Goal: Transaction & Acquisition: Purchase product/service

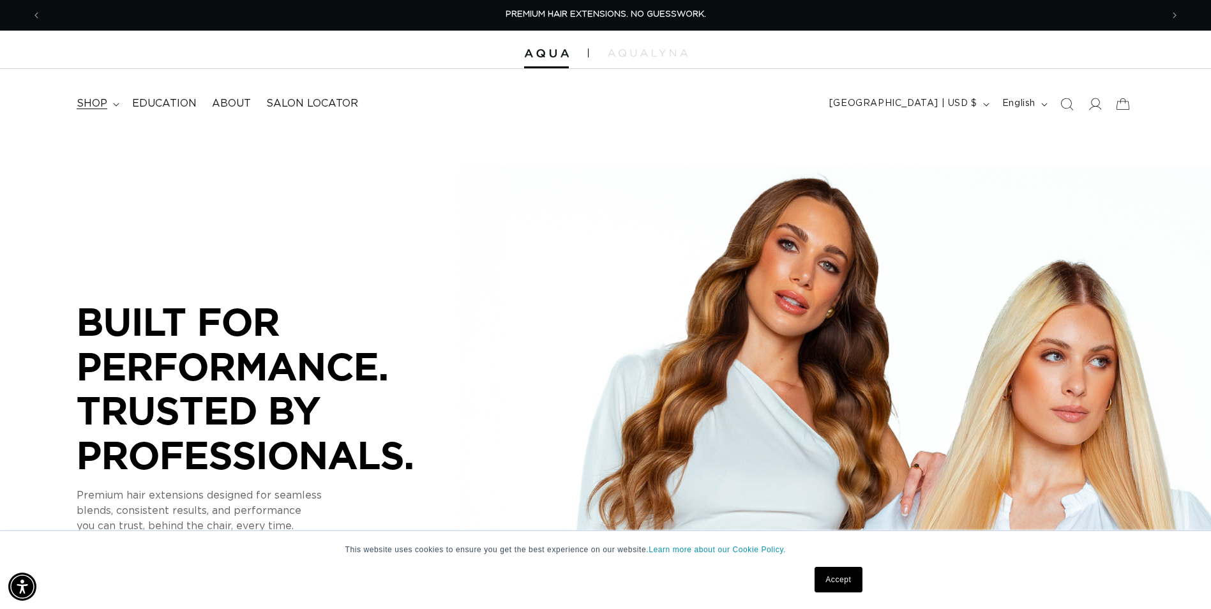
click at [94, 103] on span "shop" at bounding box center [92, 103] width 31 height 13
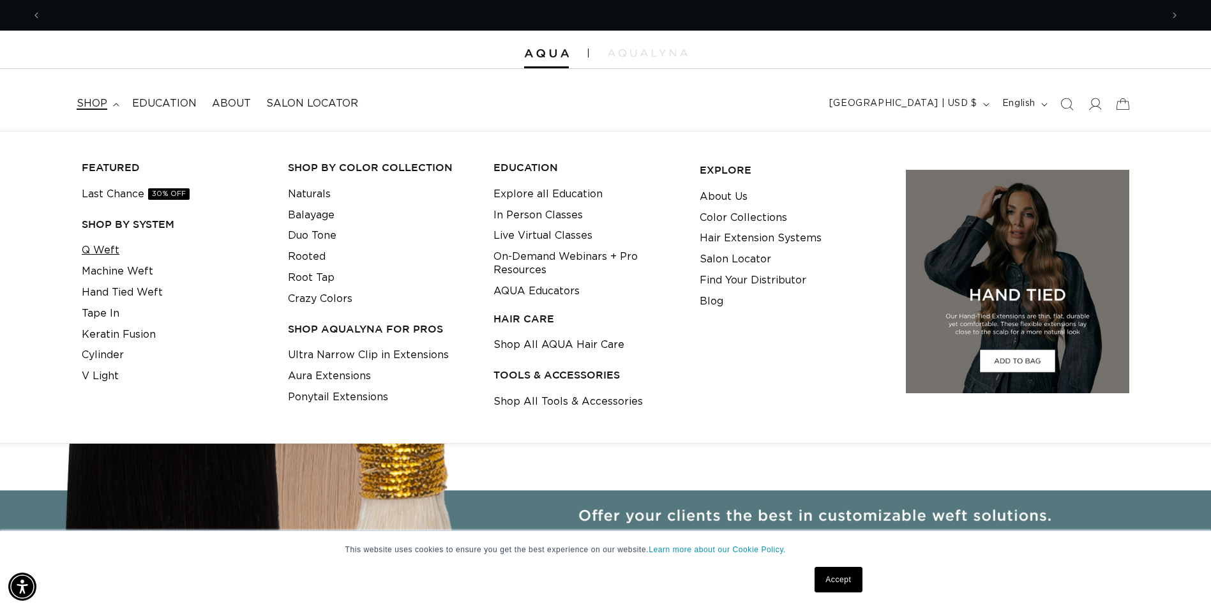
scroll to position [0, 2242]
click at [105, 246] on link "Q Weft" at bounding box center [101, 250] width 38 height 21
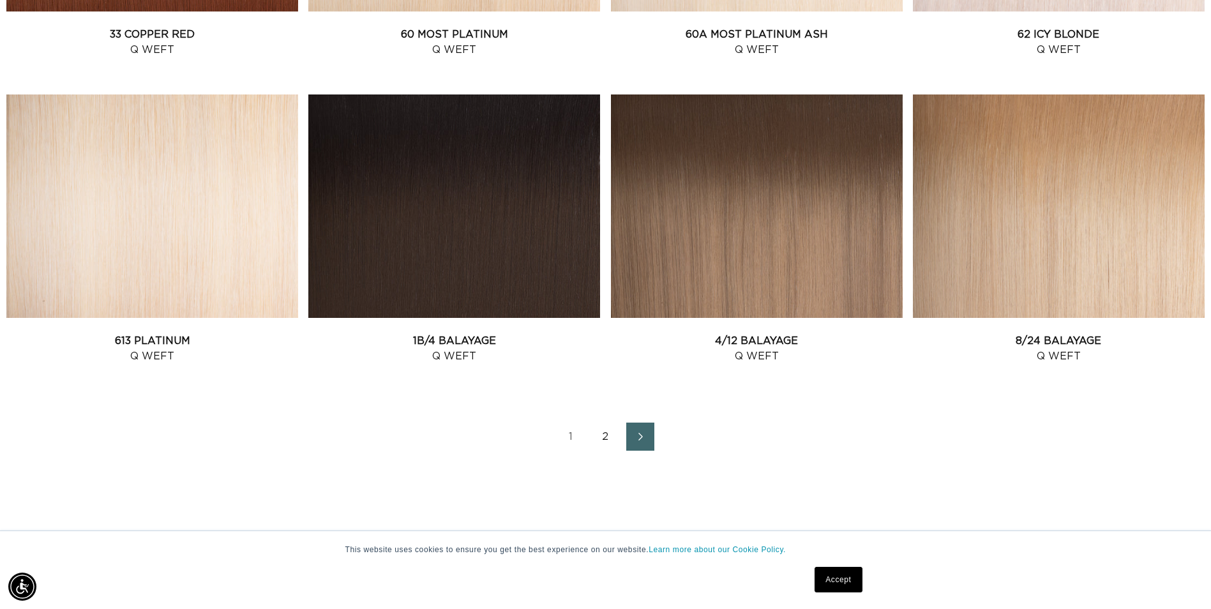
scroll to position [1660, 0]
click at [640, 432] on icon "Next page" at bounding box center [641, 436] width 4 height 8
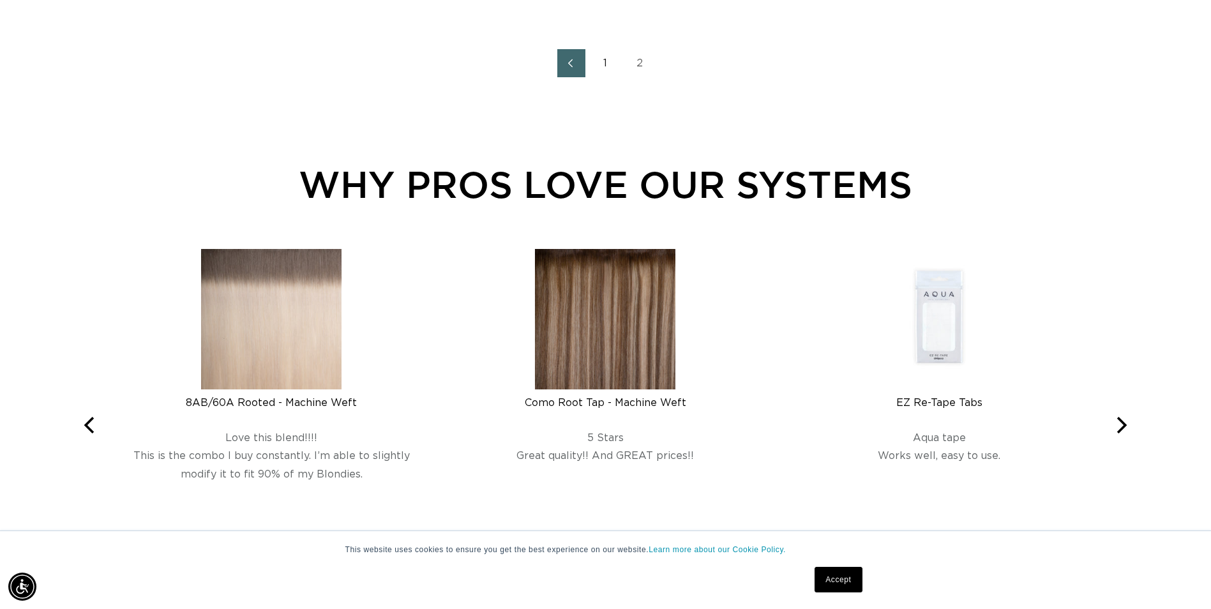
click at [578, 66] on icon "Previous page" at bounding box center [571, 63] width 17 height 9
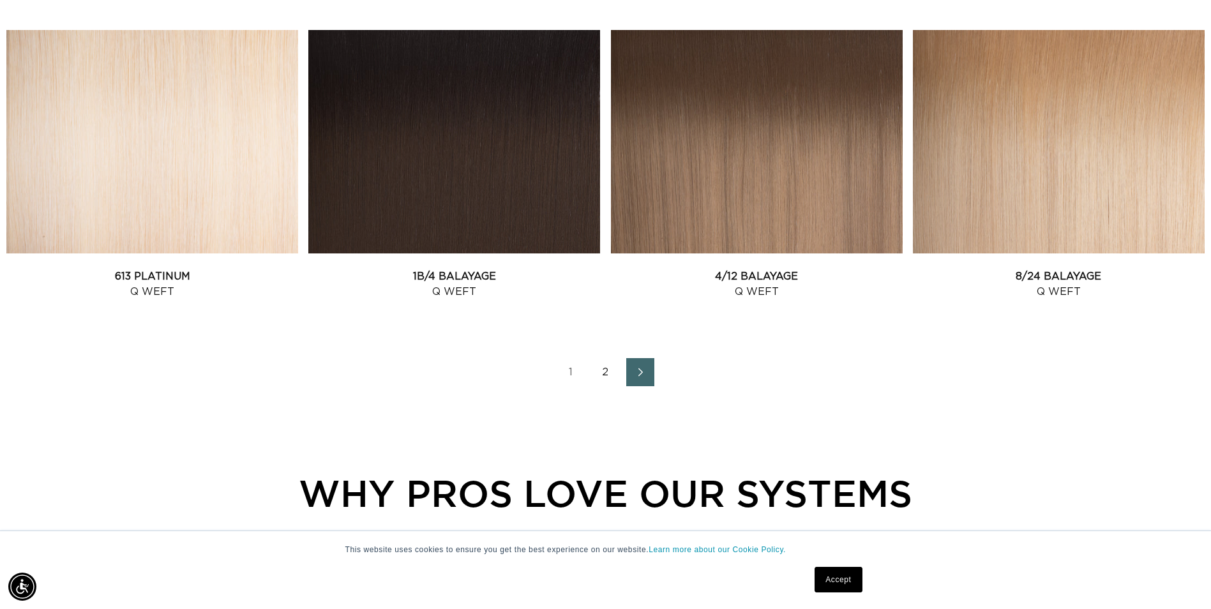
scroll to position [0, 1121]
click at [639, 372] on icon "Next page" at bounding box center [641, 372] width 17 height 9
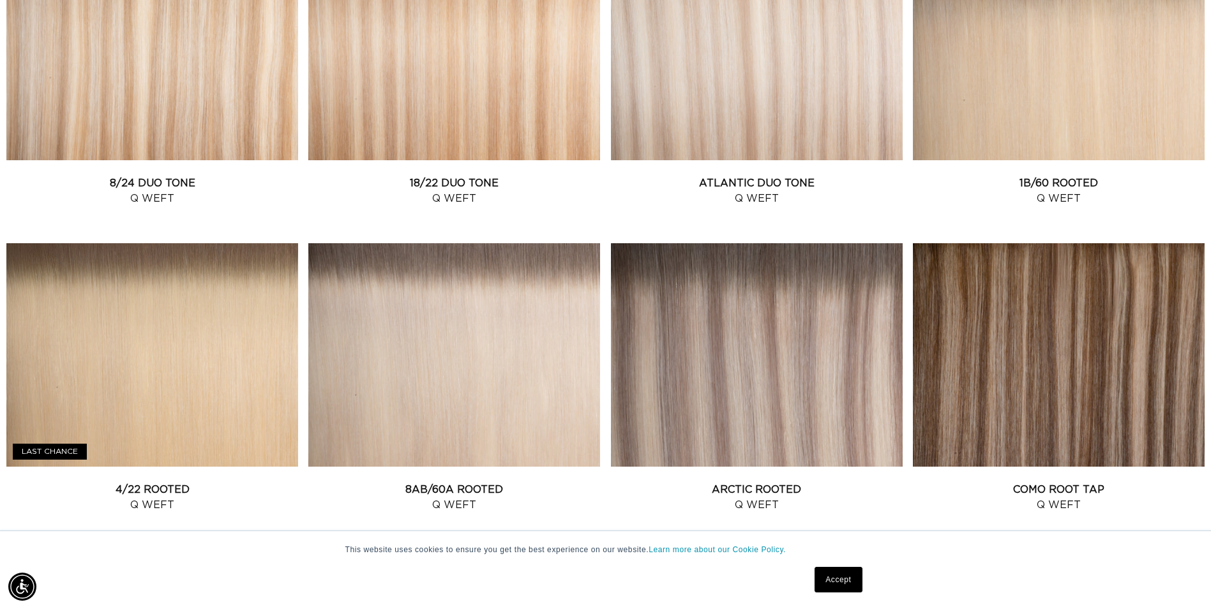
scroll to position [894, 0]
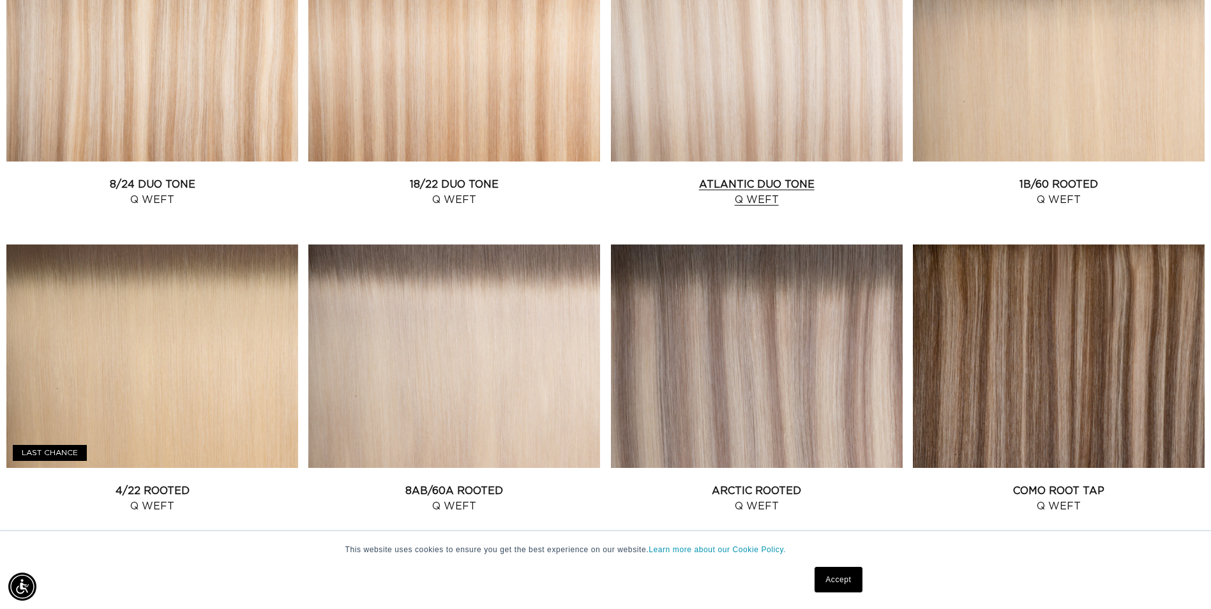
click at [705, 177] on link "Atlantic Duo Tone Q Weft" at bounding box center [757, 192] width 292 height 31
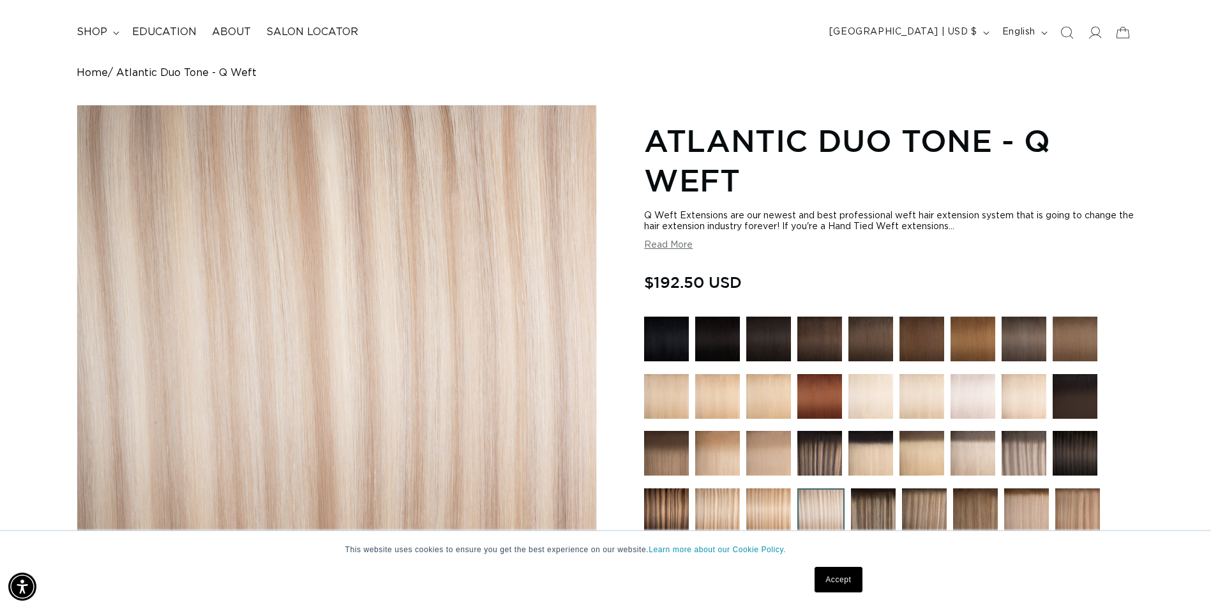
scroll to position [319, 0]
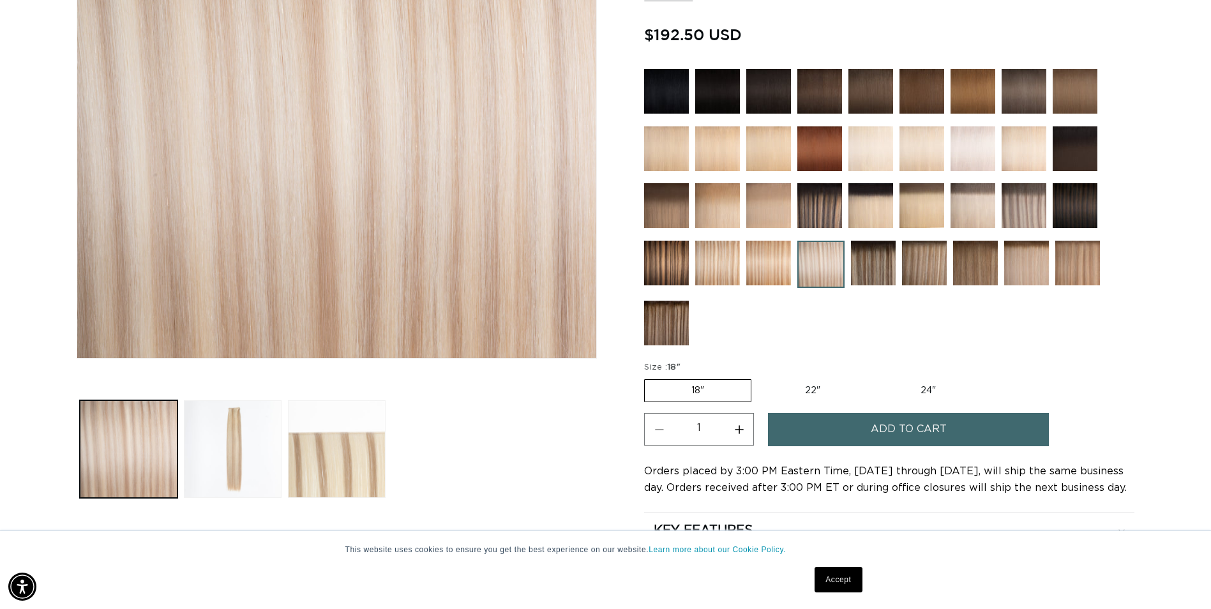
click at [927, 386] on label "24" Variant sold out or unavailable" at bounding box center [928, 391] width 109 height 22
click at [874, 377] on input "24" Variant sold out or unavailable" at bounding box center [874, 377] width 1 height 1
radio input "true"
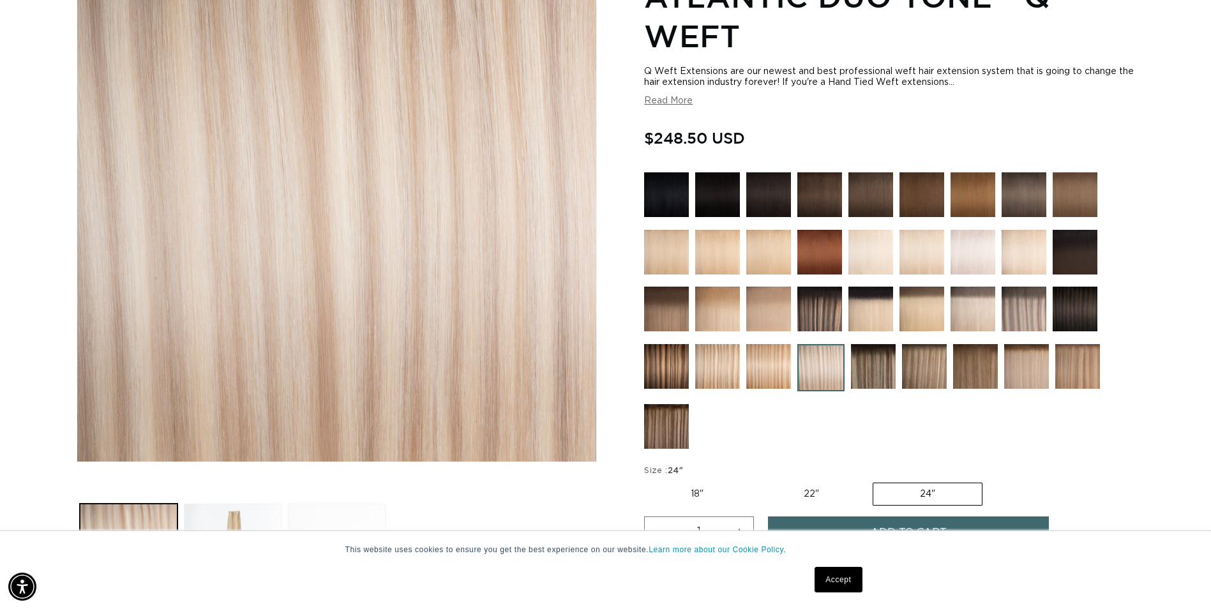
scroll to position [255, 0]
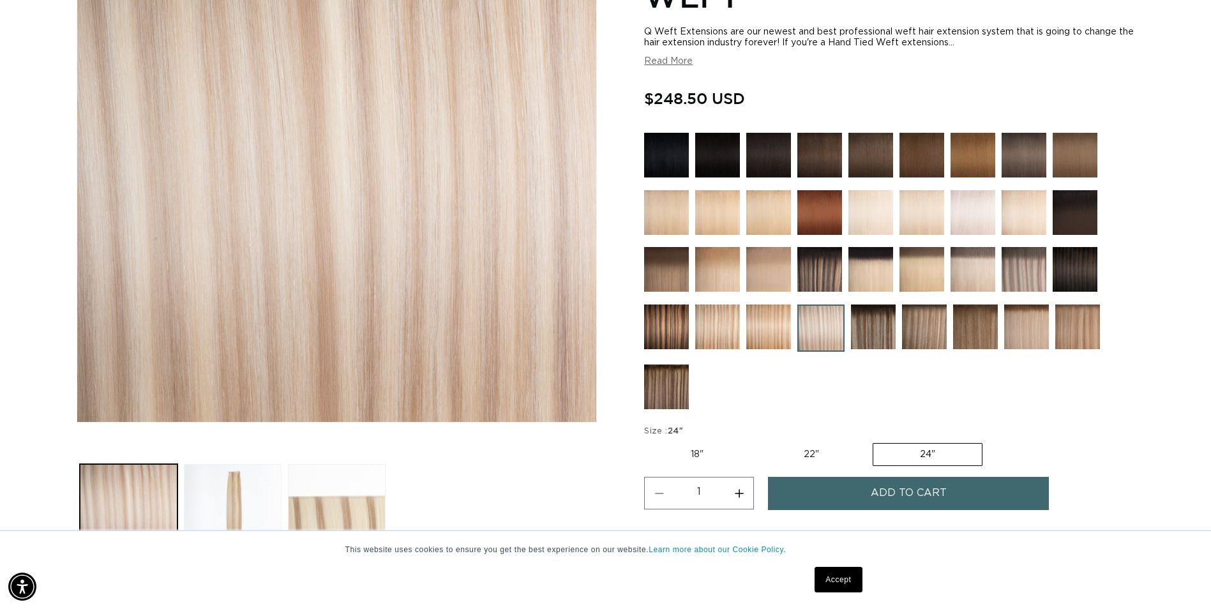
click at [842, 497] on button "Add to cart" at bounding box center [908, 493] width 281 height 33
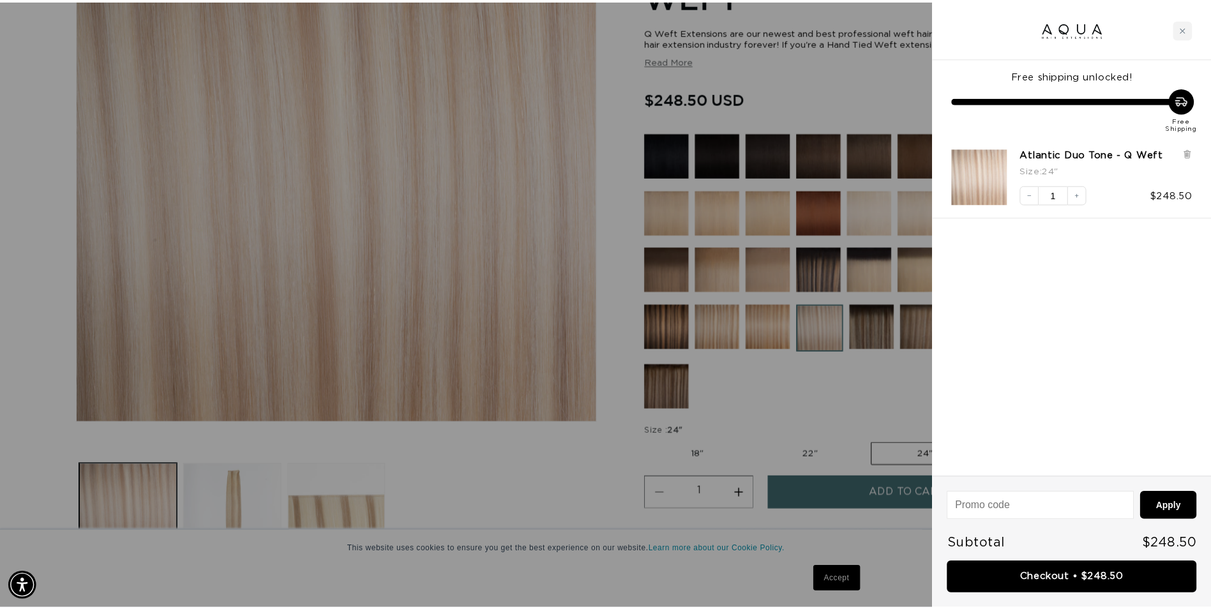
scroll to position [0, 1130]
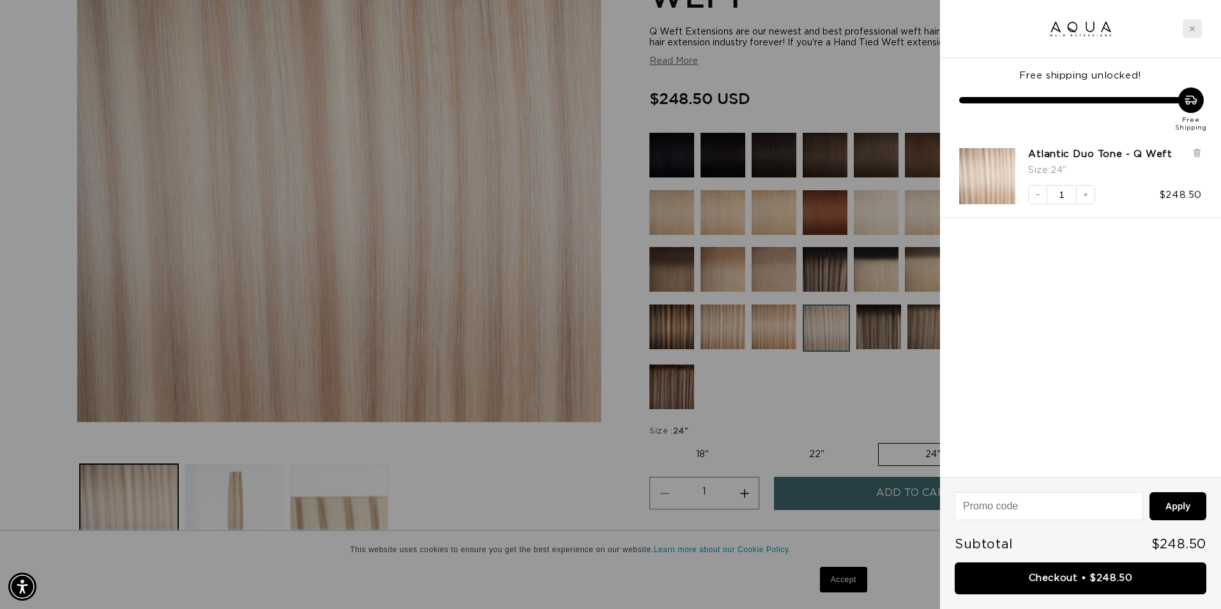
click at [1192, 29] on icon "Close cart" at bounding box center [1192, 28] width 5 height 5
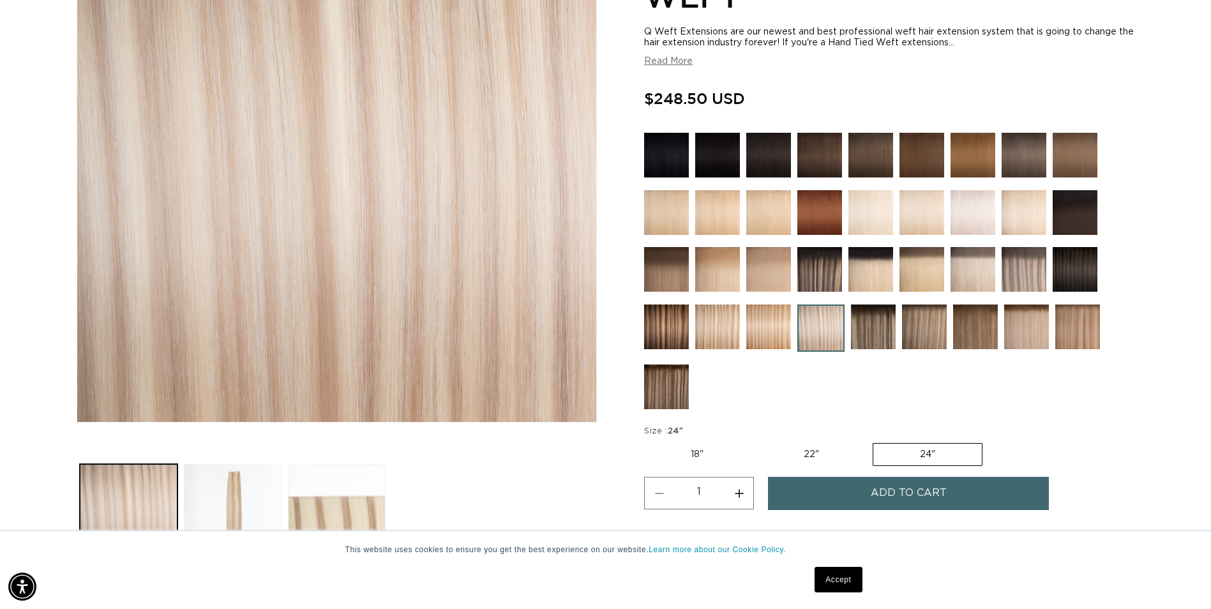
scroll to position [192, 0]
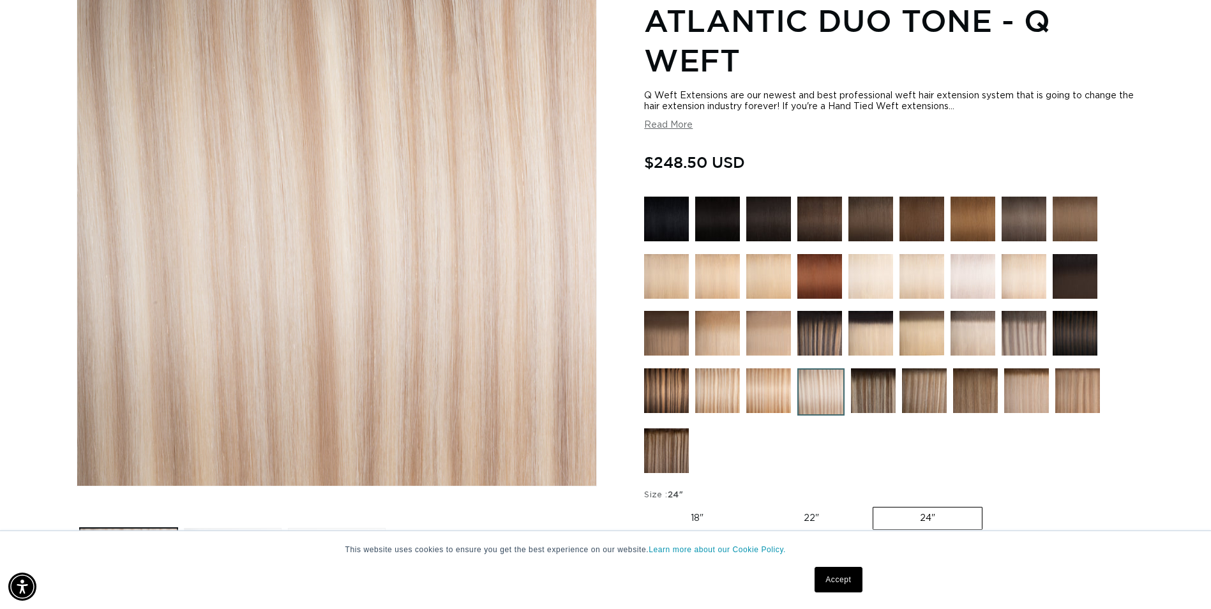
click at [877, 392] on img at bounding box center [873, 390] width 45 height 45
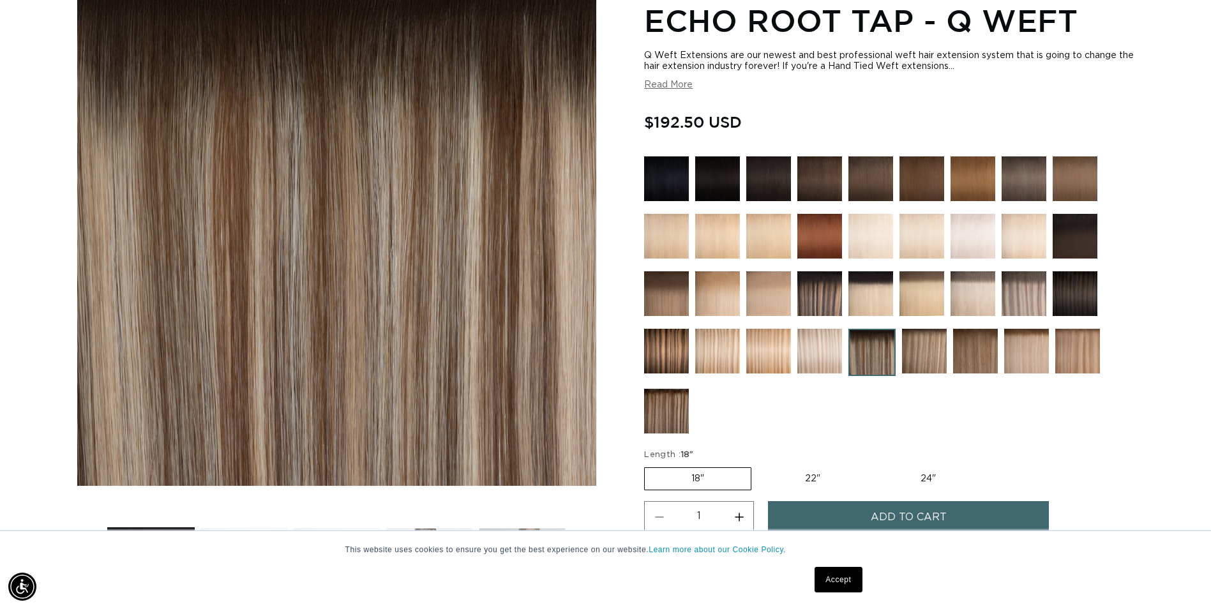
scroll to position [0, 1121]
click at [1035, 296] on img at bounding box center [1024, 293] width 45 height 45
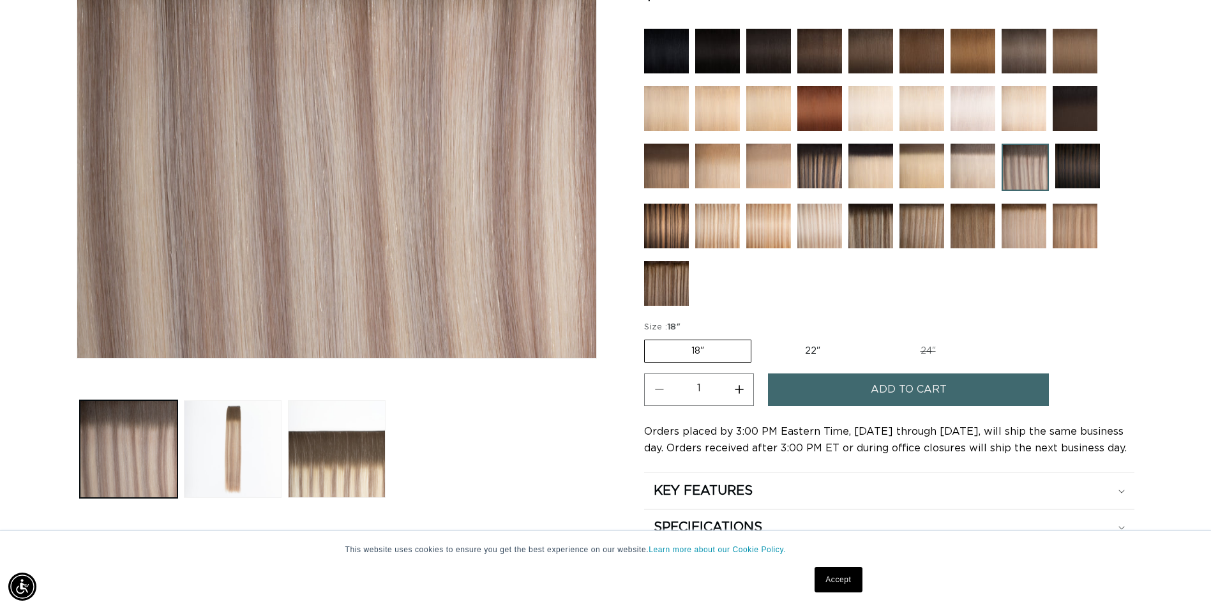
scroll to position [0, 2242]
click at [927, 351] on label "24" Variant sold out or unavailable" at bounding box center [928, 351] width 109 height 22
click at [874, 338] on input "24" Variant sold out or unavailable" at bounding box center [874, 337] width 1 height 1
radio input "true"
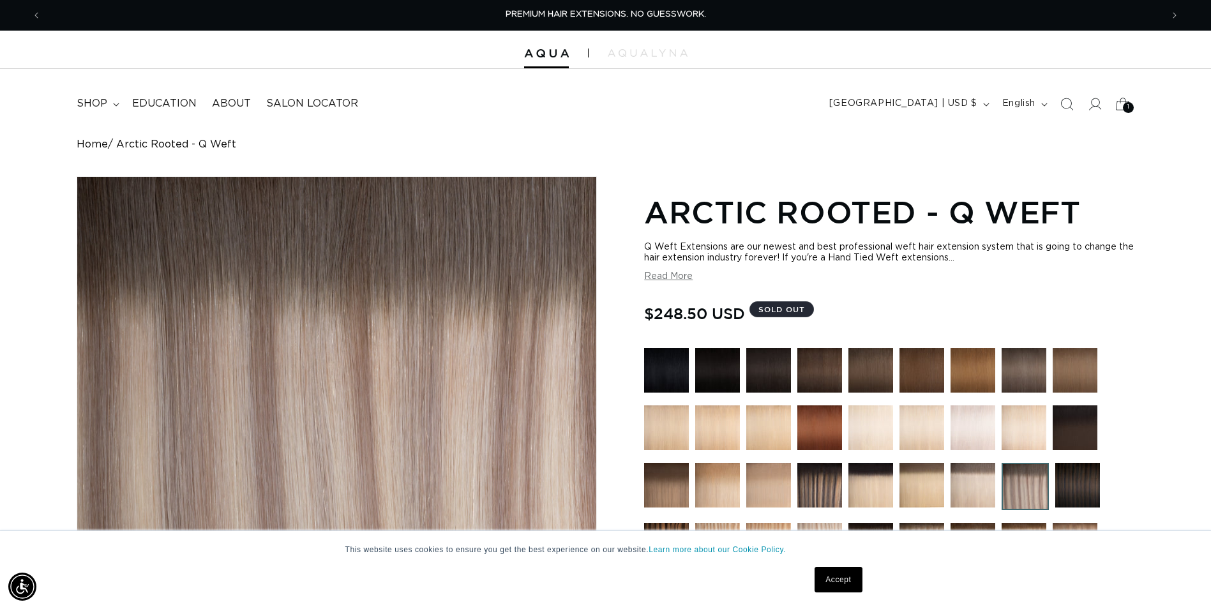
click at [1123, 102] on icon at bounding box center [1123, 104] width 30 height 30
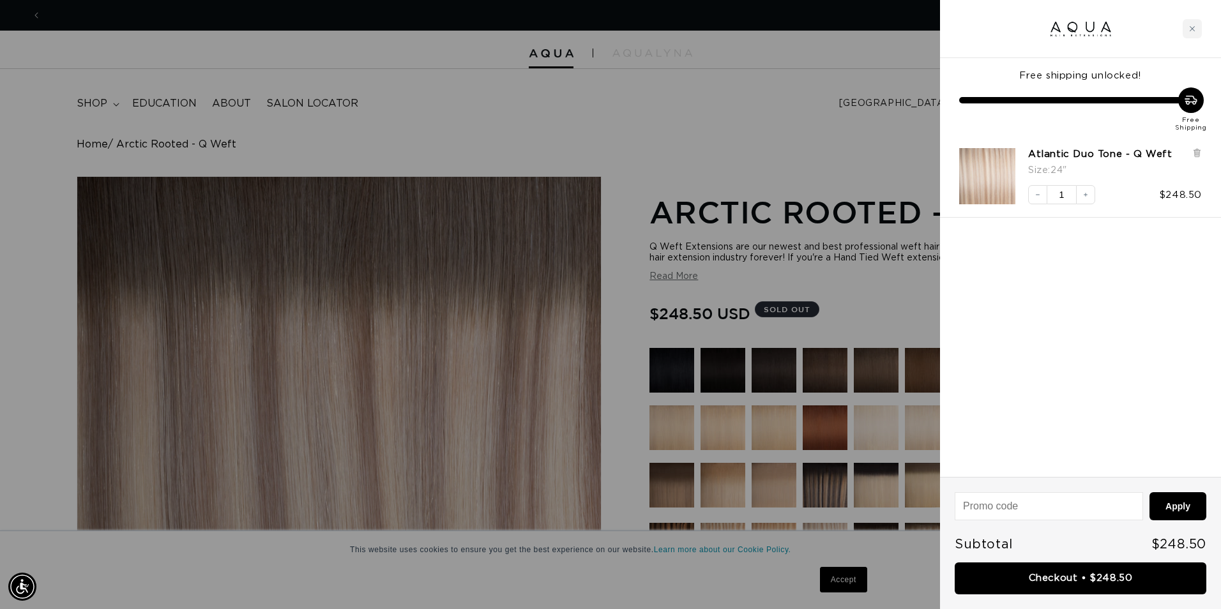
scroll to position [0, 1130]
